Goal: Task Accomplishment & Management: Use online tool/utility

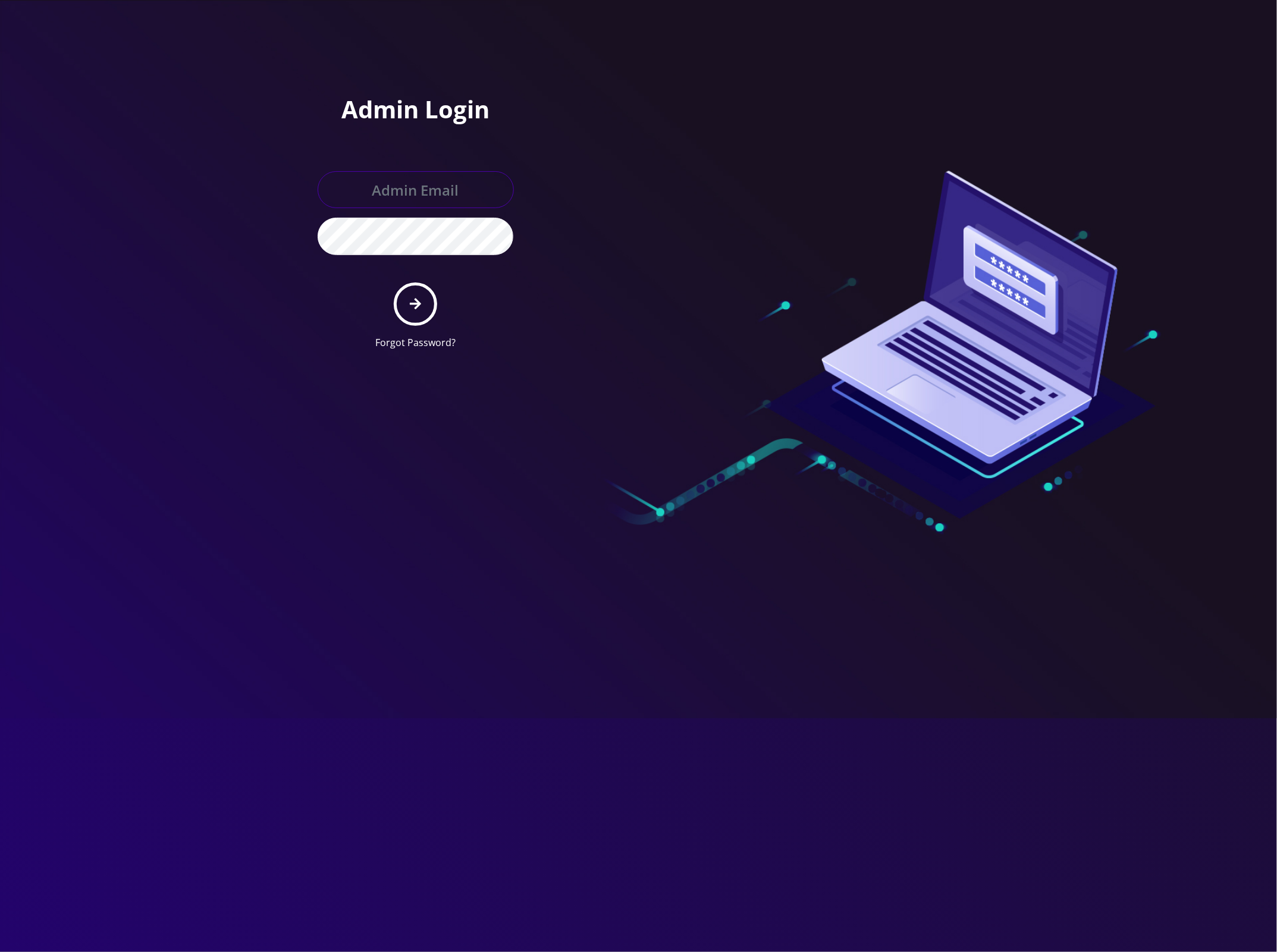
type input "master@britewireless.com"
click at [413, 296] on button "submit" at bounding box center [415, 303] width 43 height 43
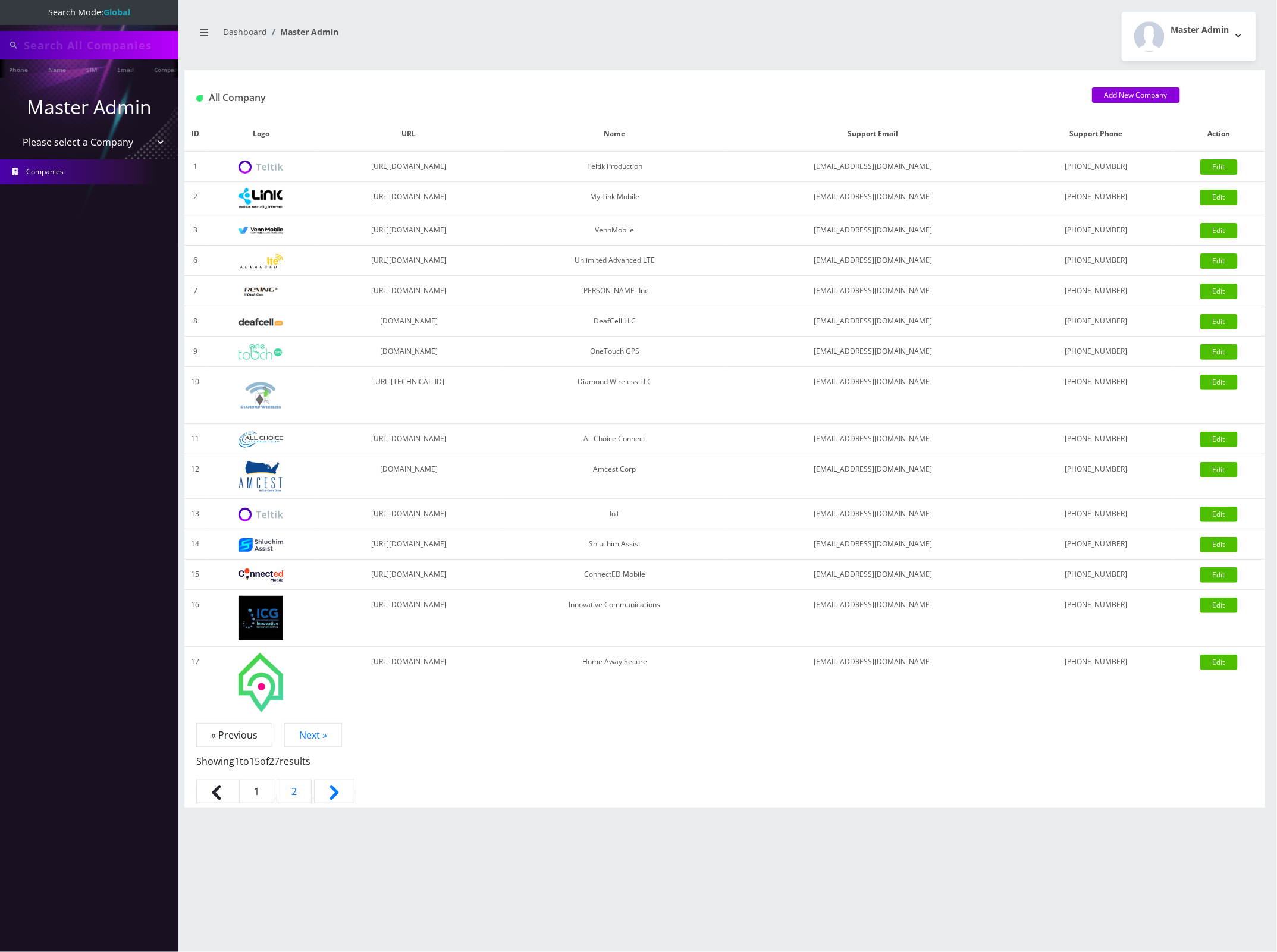
type input "8122664504"
drag, startPoint x: 133, startPoint y: 143, endPoint x: 126, endPoint y: 147, distance: 8.1
click at [133, 143] on select "Please select a Company Teltik Production My Link Mobile VennMobile Unlimited A…" at bounding box center [89, 143] width 151 height 23
select select "13"
click at [14, 132] on select "Please select a Company Teltik Production My Link Mobile VennMobile Unlimited A…" at bounding box center [89, 143] width 151 height 23
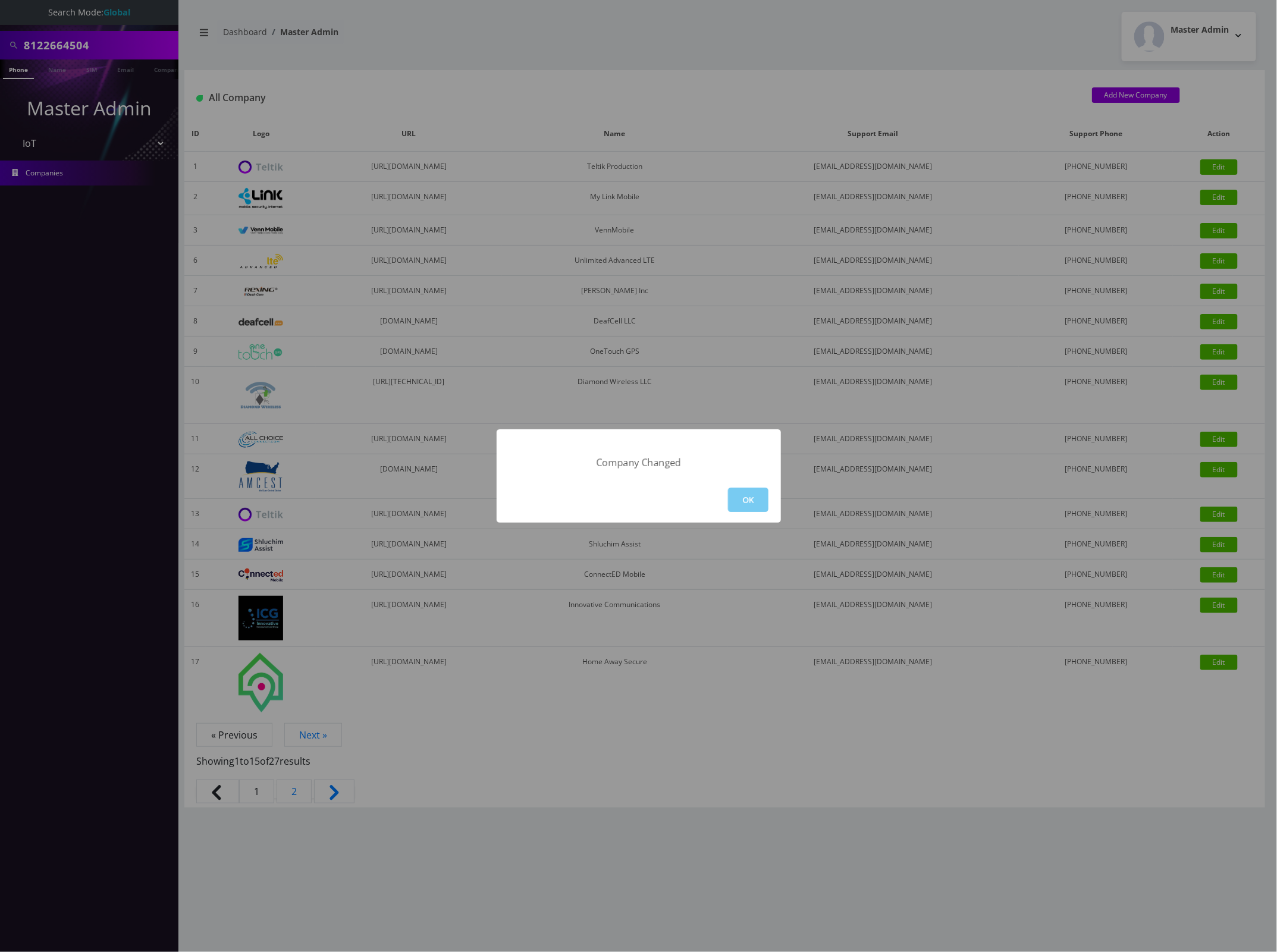
click at [750, 501] on button "OK" at bounding box center [749, 499] width 41 height 24
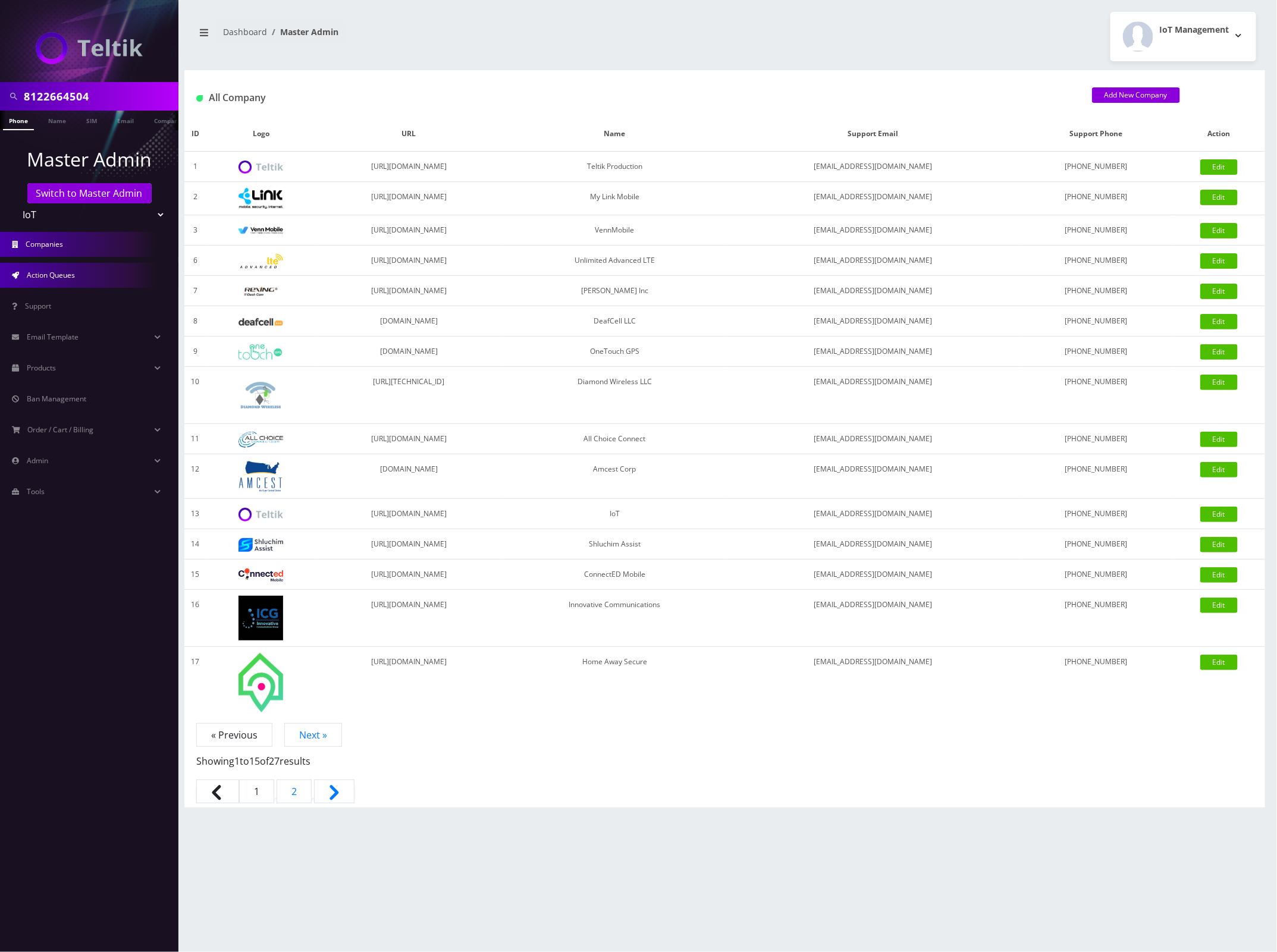
click at [78, 277] on link "Action Queues" at bounding box center [89, 275] width 178 height 25
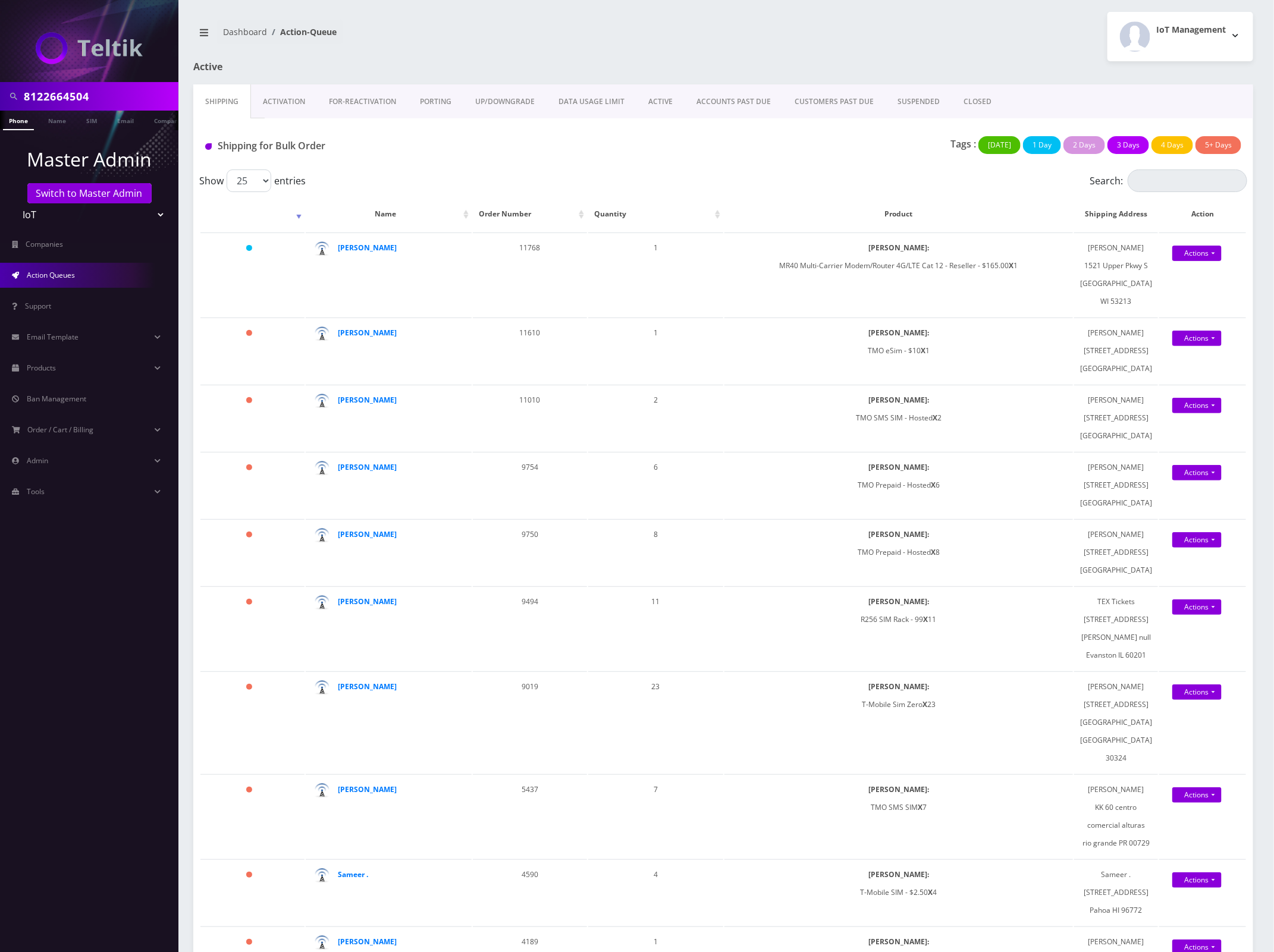
click at [292, 106] on link "Activation" at bounding box center [284, 101] width 66 height 35
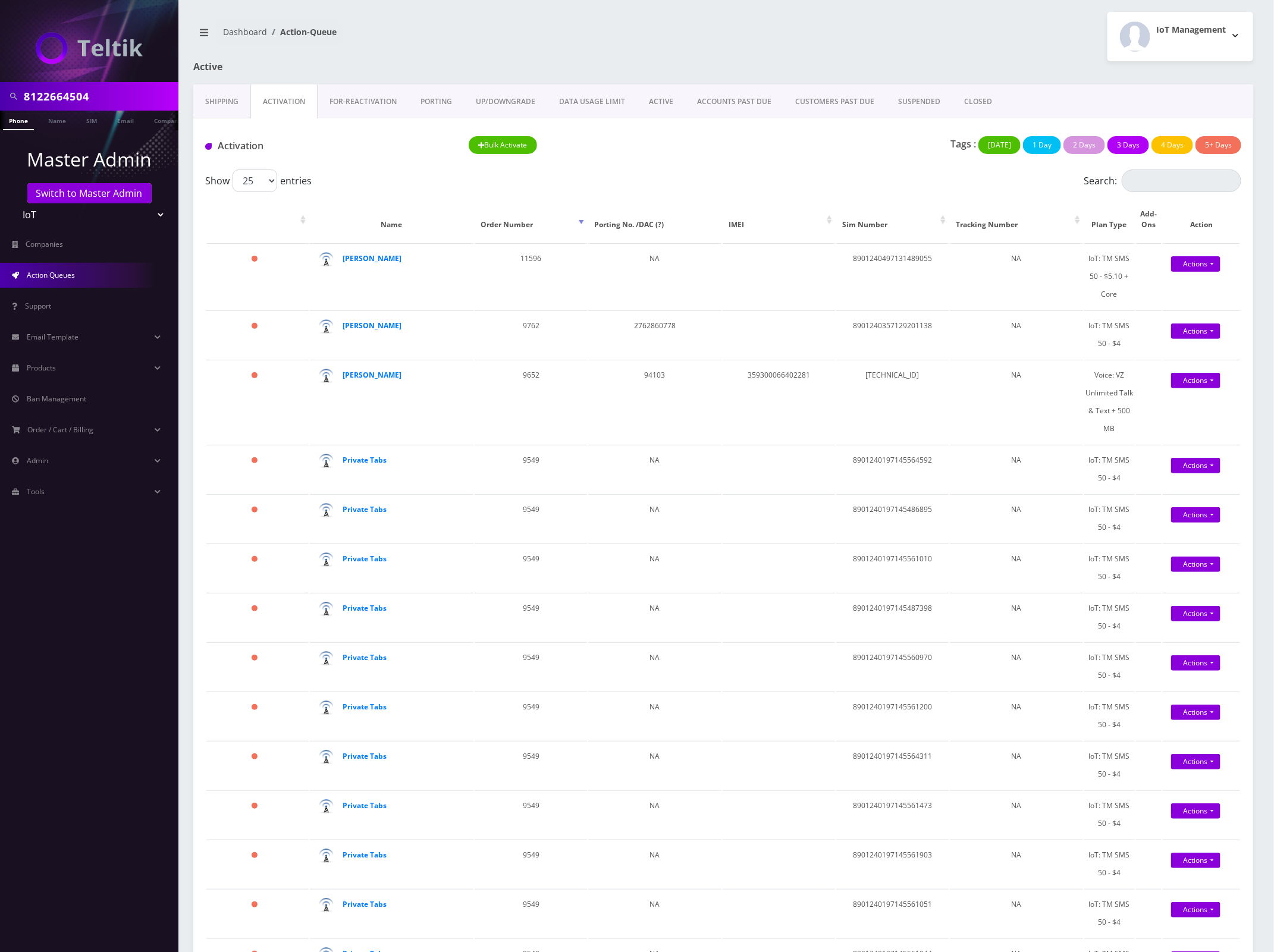
click at [244, 94] on link "Shipping" at bounding box center [222, 101] width 57 height 35
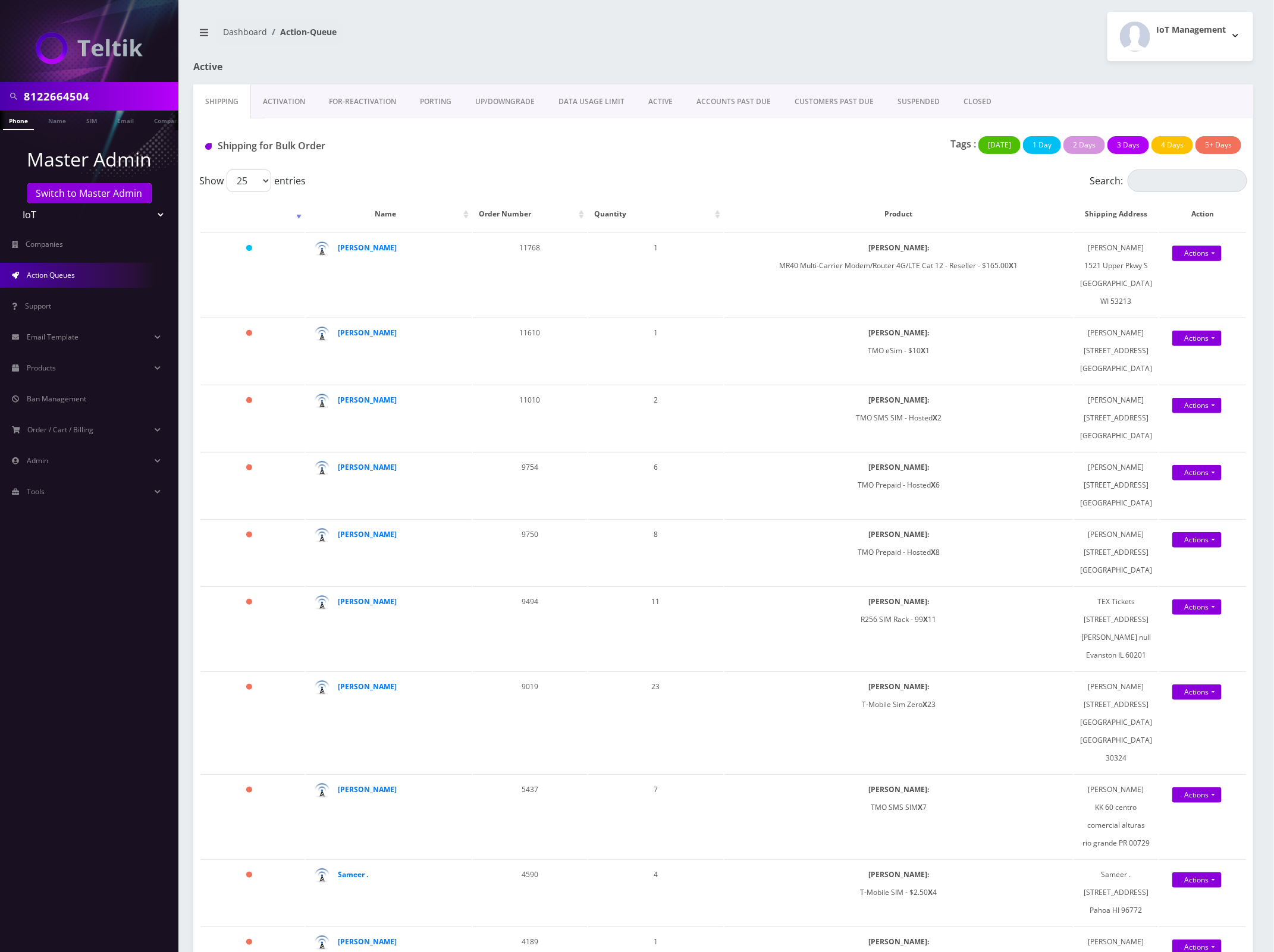
click at [736, 150] on div "Tags : [DATE] 1 Day 2 Days 3 Days 4 Days 5+ Days" at bounding box center [898, 148] width 702 height 24
